Goal: Information Seeking & Learning: Learn about a topic

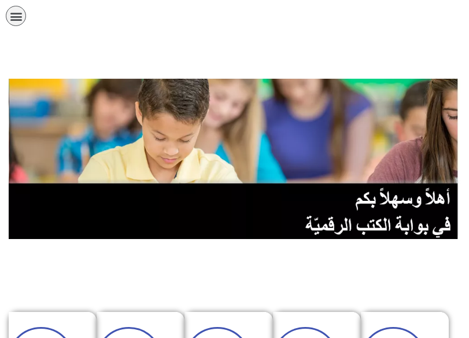
click at [326, 134] on img at bounding box center [234, 159] width 451 height 160
click at [16, 17] on icon "כפתור פתיחת תפריט" at bounding box center [16, 16] width 13 height 13
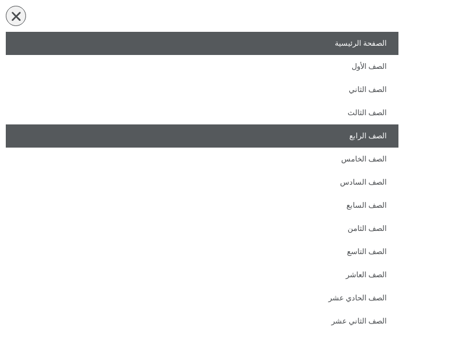
click at [343, 139] on link "الصف الرابع" at bounding box center [202, 135] width 392 height 23
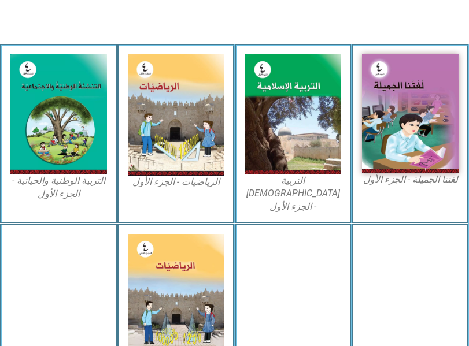
scroll to position [347, 0]
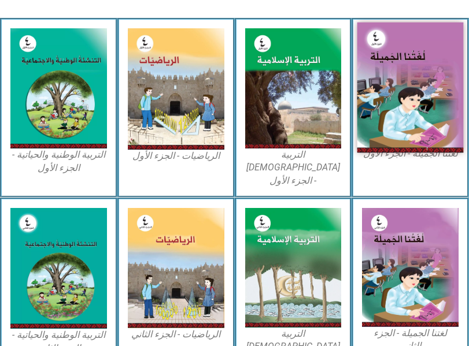
click at [405, 92] on img at bounding box center [410, 88] width 106 height 131
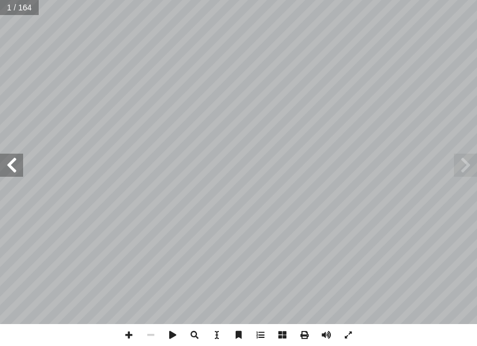
click at [22, 168] on span at bounding box center [11, 165] width 23 height 23
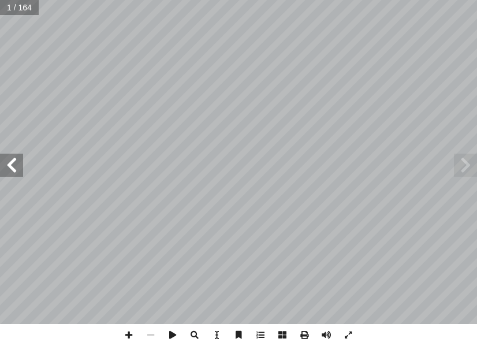
click at [22, 168] on span at bounding box center [11, 165] width 23 height 23
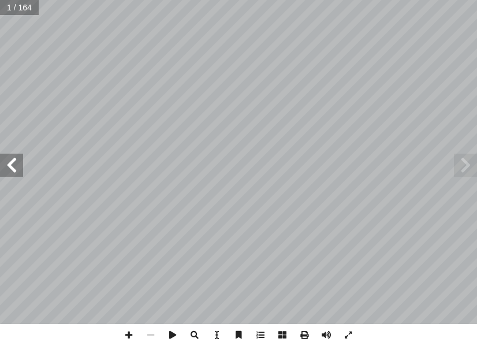
click at [22, 168] on span at bounding box center [11, 165] width 23 height 23
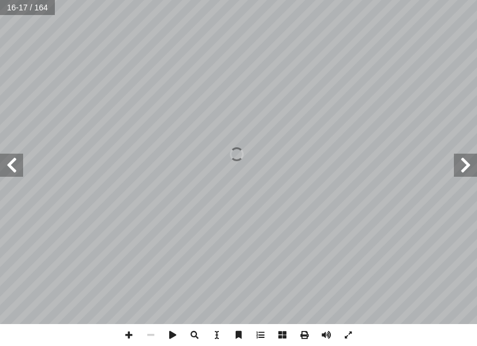
click at [22, 168] on span at bounding box center [11, 165] width 23 height 23
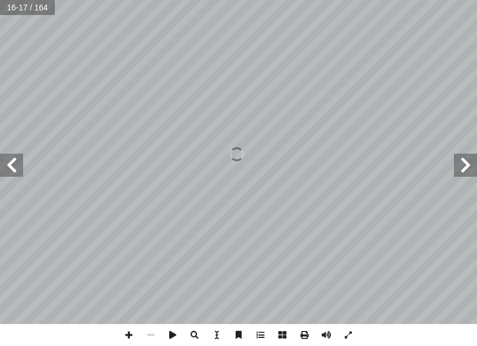
click at [22, 168] on span at bounding box center [11, 165] width 23 height 23
click at [13, 160] on span at bounding box center [11, 165] width 23 height 23
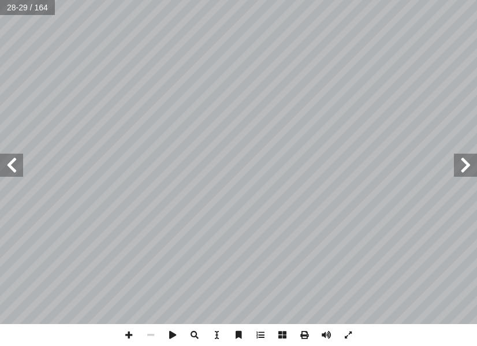
click at [13, 160] on span at bounding box center [11, 165] width 23 height 23
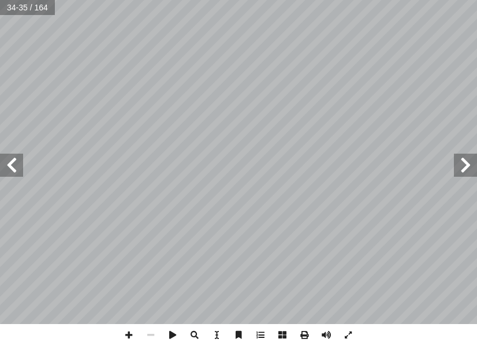
click at [13, 160] on span at bounding box center [11, 165] width 23 height 23
click at [13, 172] on span at bounding box center [11, 165] width 23 height 23
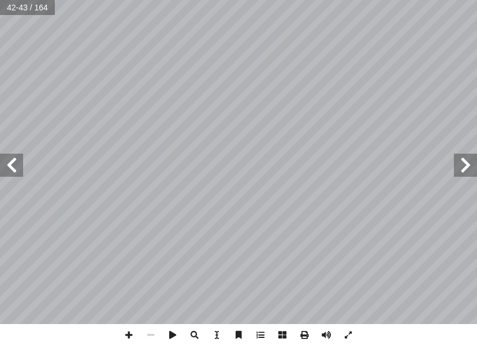
click at [13, 172] on span at bounding box center [11, 165] width 23 height 23
click at [16, 169] on span at bounding box center [11, 165] width 23 height 23
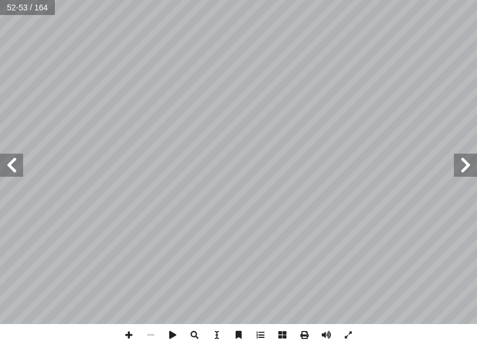
click at [16, 169] on span at bounding box center [11, 165] width 23 height 23
click at [307, 331] on span at bounding box center [305, 335] width 22 height 22
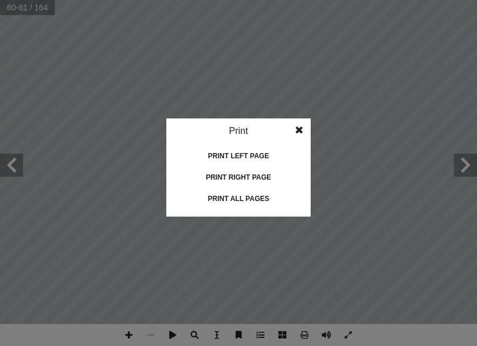
click at [301, 127] on span at bounding box center [299, 129] width 21 height 23
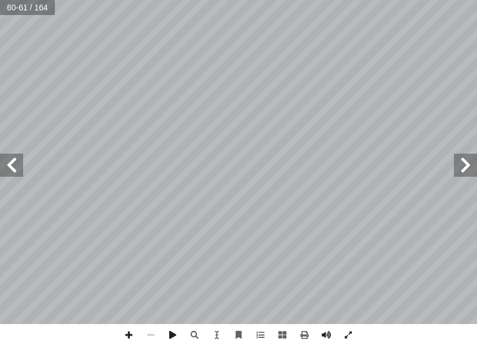
click at [477, 78] on html "الصفحة الرئيسية الصف الأول الصف الثاني الصف الثالث الصف الرابع الصف الخامس الصف…" at bounding box center [238, 39] width 477 height 78
click at [129, 329] on span at bounding box center [129, 335] width 22 height 22
click at [131, 335] on span at bounding box center [129, 335] width 22 height 22
click at [131, 330] on span at bounding box center [129, 335] width 22 height 22
drag, startPoint x: 132, startPoint y: 327, endPoint x: 13, endPoint y: 165, distance: 201.0
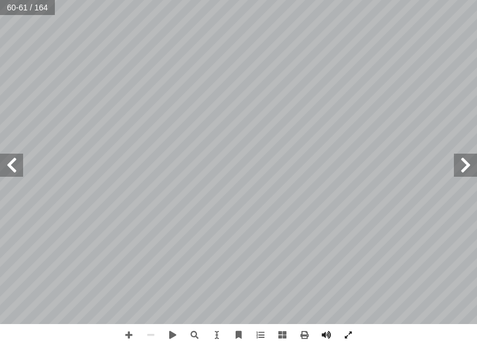
click at [13, 165] on span at bounding box center [11, 165] width 23 height 23
click at [125, 331] on span at bounding box center [129, 335] width 22 height 22
click at [6, 163] on span at bounding box center [11, 165] width 23 height 23
click at [17, 160] on span at bounding box center [11, 165] width 23 height 23
click at [464, 167] on span at bounding box center [465, 165] width 23 height 23
